Goal: Task Accomplishment & Management: Manage account settings

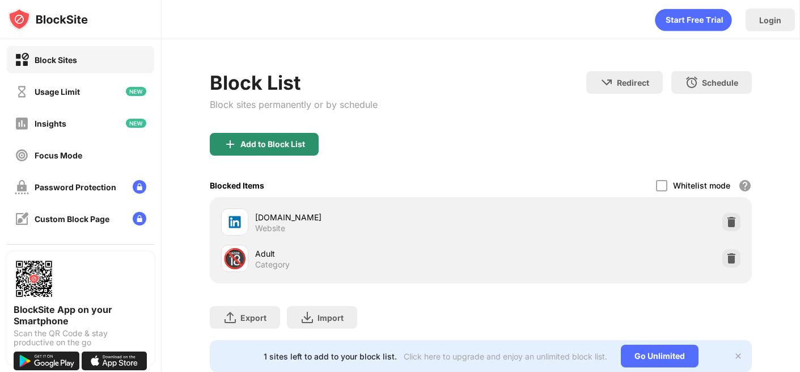
click at [290, 147] on div "Add to Block List" at bounding box center [273, 144] width 65 height 9
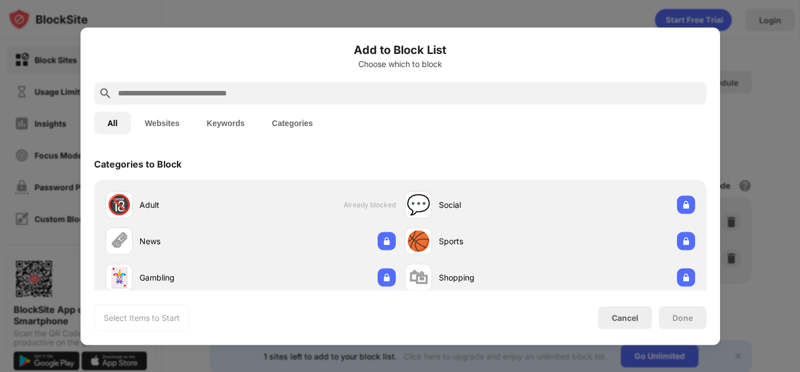
click at [252, 93] on input "text" at bounding box center [409, 93] width 585 height 14
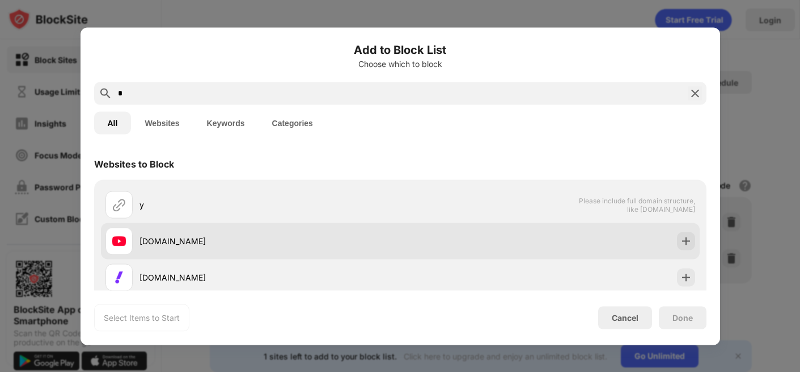
type input "*"
click at [669, 241] on div "youtube.com" at bounding box center [400, 240] width 599 height 36
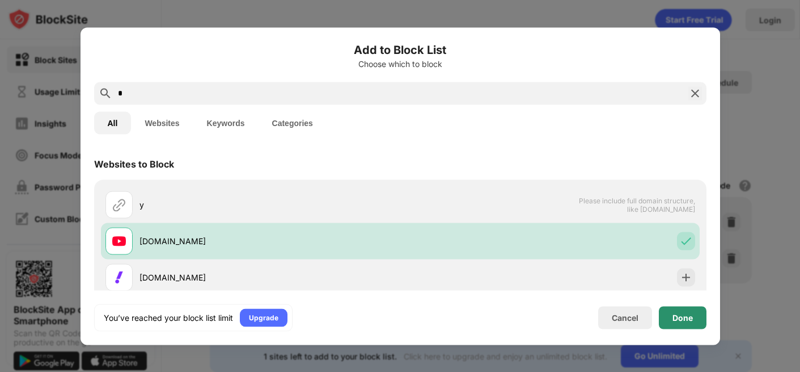
click at [675, 310] on div "Done" at bounding box center [683, 317] width 48 height 23
